Goal: Task Accomplishment & Management: Complete application form

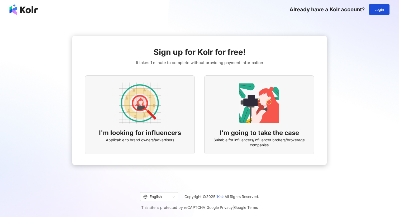
click at [165, 121] on div "I'm looking for influencers Applicable to brand owners/advertisers" at bounding box center [140, 114] width 110 height 79
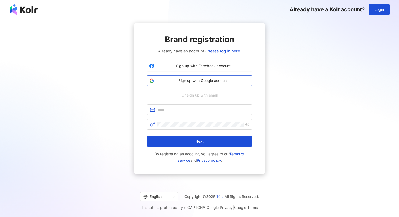
click at [207, 81] on span "Sign up with Google account" at bounding box center [202, 80] width 93 height 5
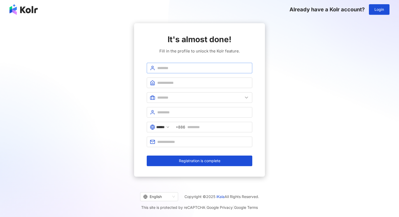
click at [189, 63] on span at bounding box center [199, 68] width 105 height 11
click at [167, 94] on span at bounding box center [199, 97] width 105 height 11
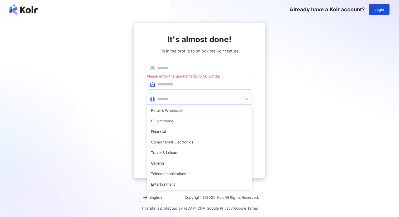
scroll to position [34, 0]
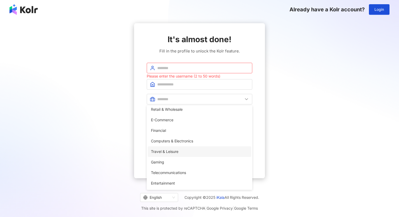
click at [174, 149] on span "Travel & Leisure" at bounding box center [199, 152] width 97 height 6
type input "**********"
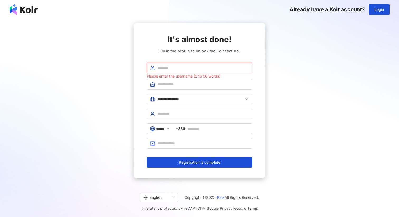
click at [165, 67] on input "text" at bounding box center [203, 68] width 92 height 6
type input "*"
type input "**********"
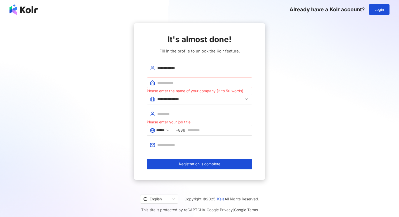
click at [183, 86] on span at bounding box center [199, 82] width 105 height 11
click at [184, 82] on input "text" at bounding box center [203, 83] width 92 height 6
type input "*"
click at [169, 124] on div "Please enter your job title" at bounding box center [199, 122] width 105 height 6
click at [169, 127] on span at bounding box center [168, 130] width 4 height 6
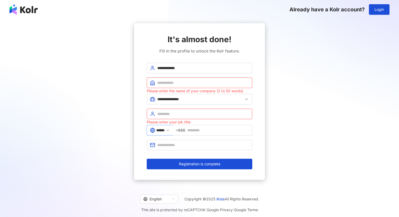
click at [169, 130] on polyline at bounding box center [168, 130] width 2 height 1
